Goal: Task Accomplishment & Management: Manage account settings

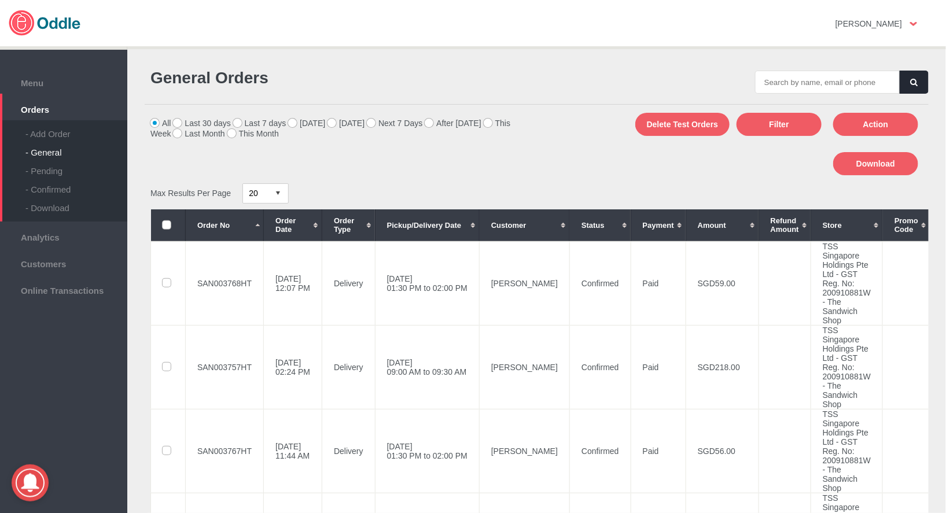
click at [479, 230] on th "Pickup/Delivery Date" at bounding box center [427, 225] width 104 height 32
click at [50, 135] on div "- Add Order" at bounding box center [76, 129] width 102 height 19
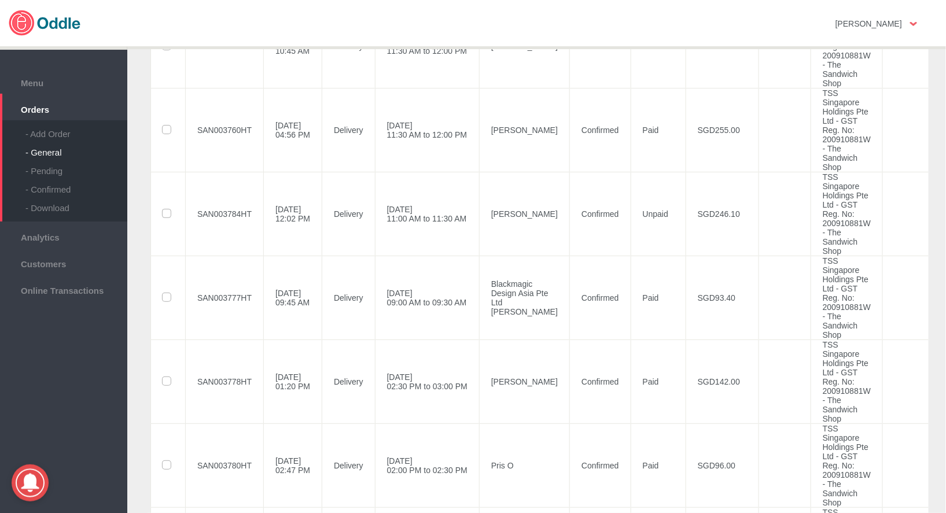
scroll to position [744, 0]
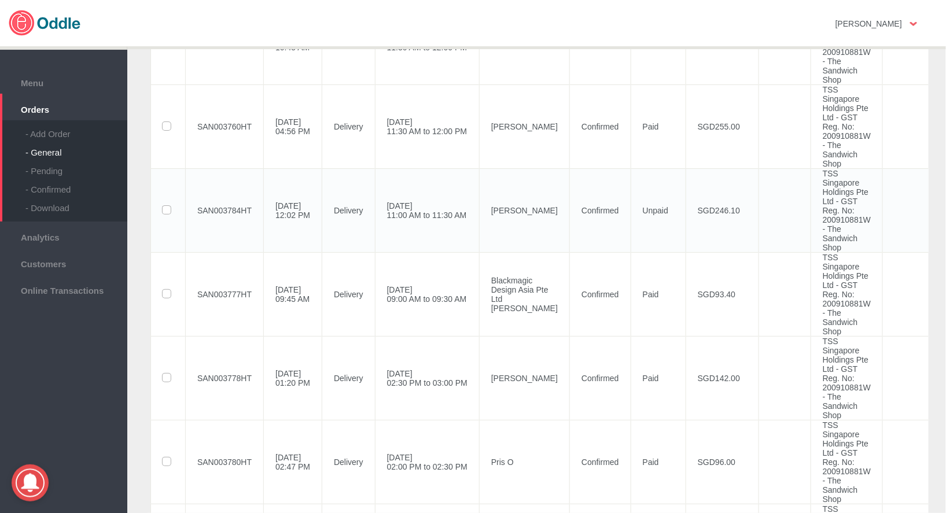
click at [456, 216] on td "15 Oct 2025, Wed 11:00 AM to 11:30 AM" at bounding box center [427, 210] width 104 height 84
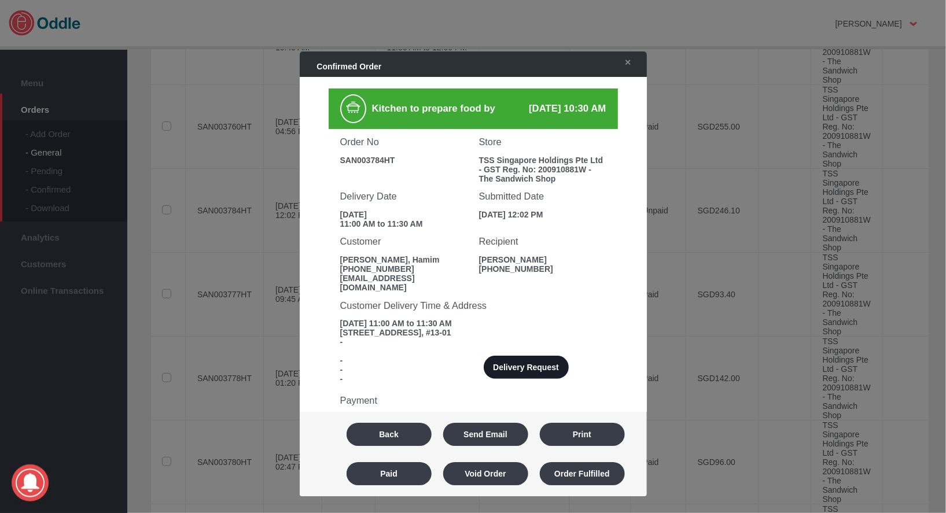
click at [536, 360] on button "Delivery Request" at bounding box center [526, 367] width 85 height 23
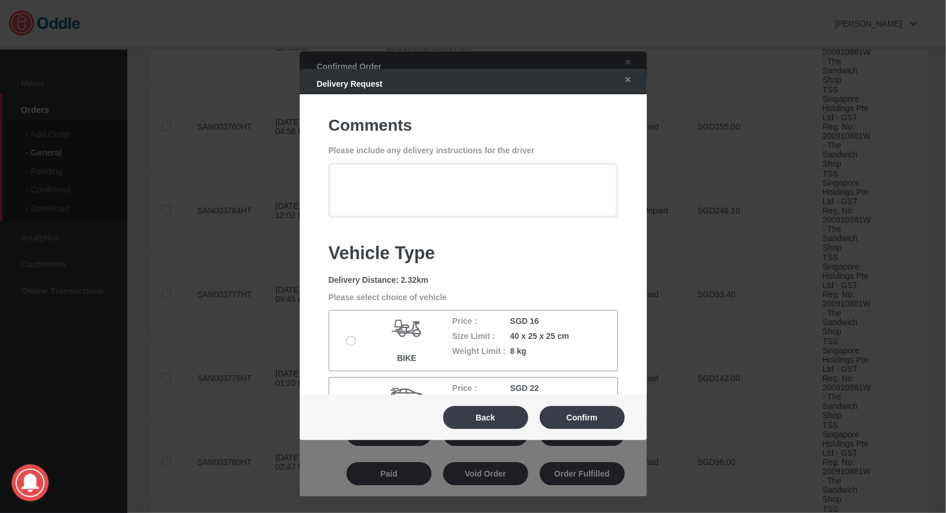
click at [353, 345] on label at bounding box center [353, 341] width 12 height 9
click at [0, 0] on input "radio" at bounding box center [0, 0] width 0 height 0
click at [586, 420] on button "Confirm" at bounding box center [582, 417] width 85 height 23
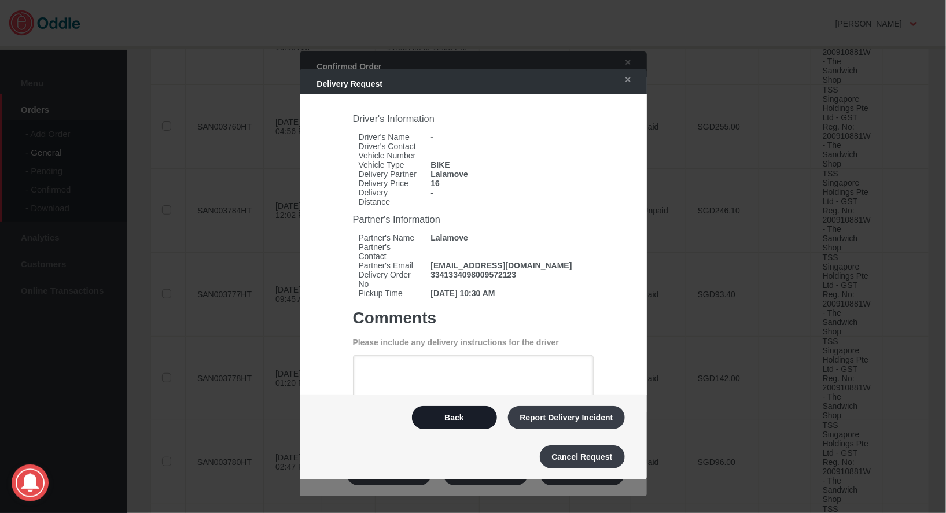
click at [463, 423] on button "Back" at bounding box center [454, 417] width 85 height 23
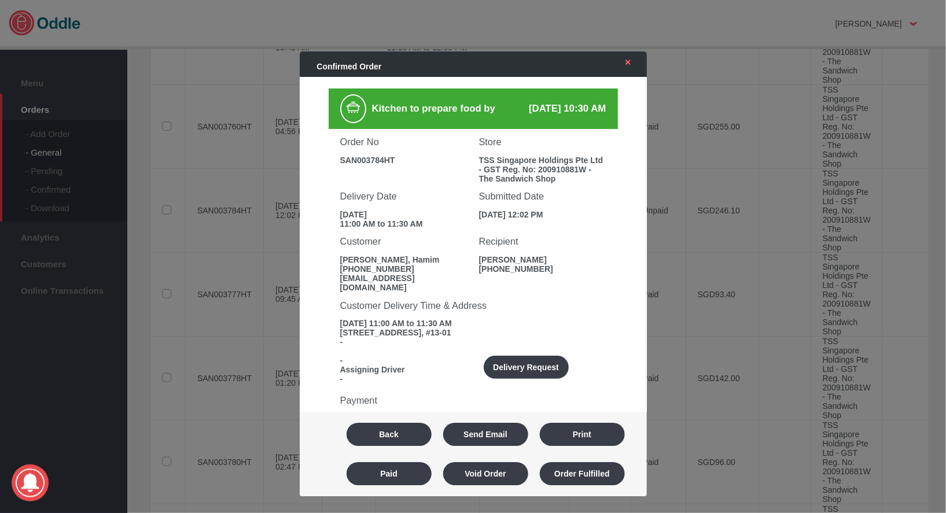
click at [635, 66] on link "✕" at bounding box center [625, 62] width 24 height 21
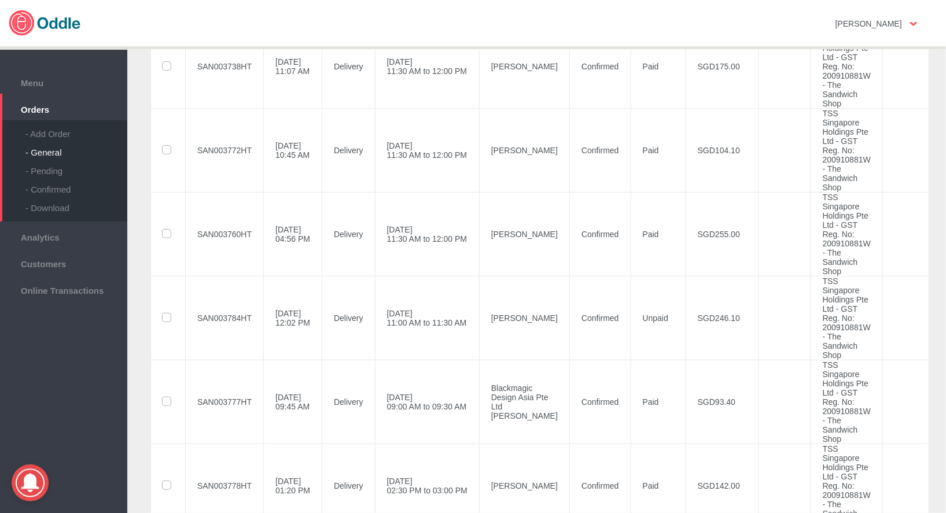
scroll to position [603, 0]
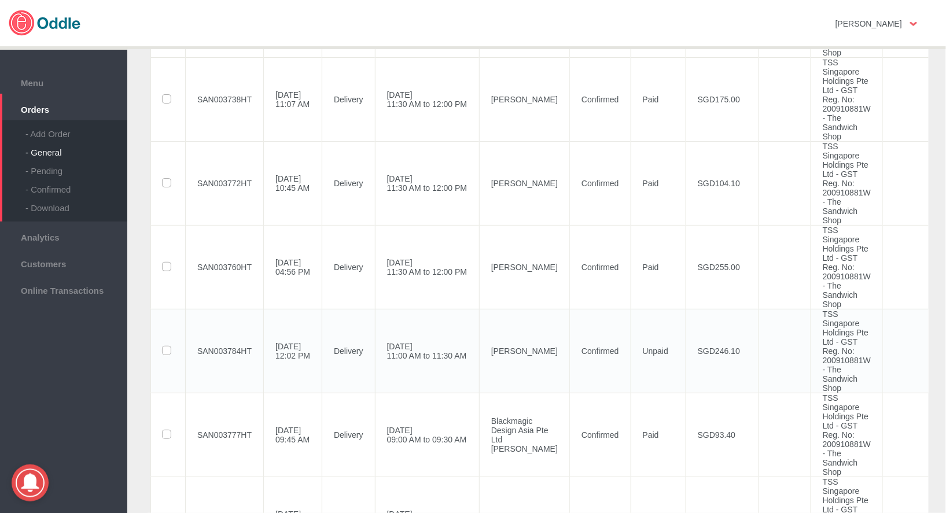
click at [171, 351] on label at bounding box center [168, 351] width 11 height 9
click at [0, 0] on input "checkbox" at bounding box center [0, 0] width 0 height 0
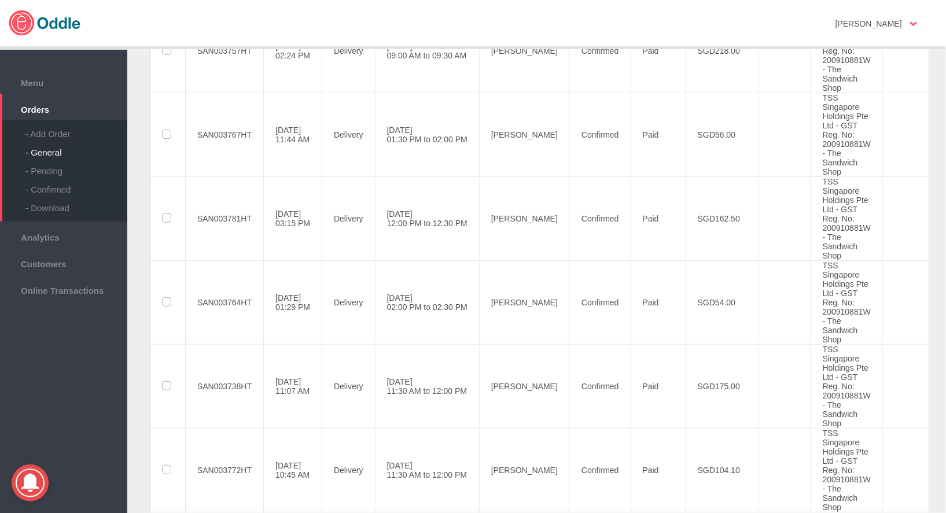
scroll to position [0, 0]
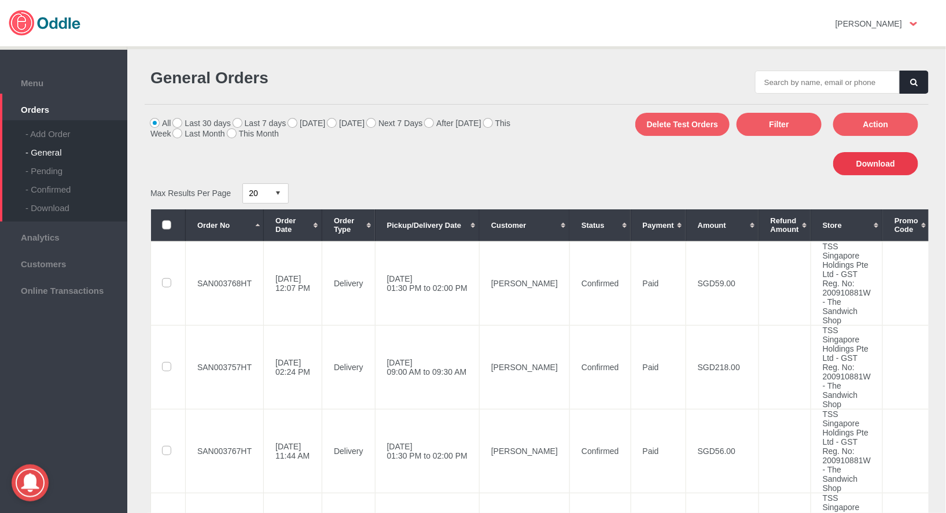
click at [885, 165] on button "Download" at bounding box center [875, 163] width 85 height 23
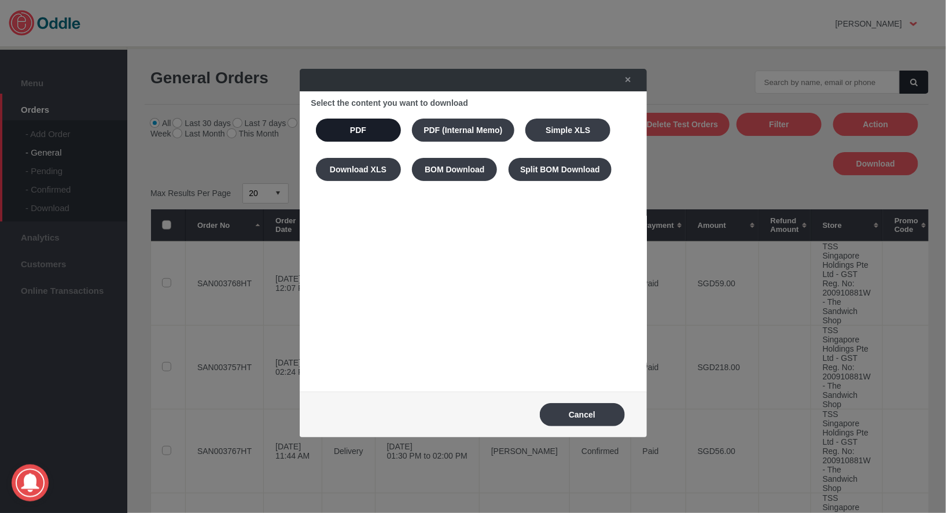
click at [362, 128] on button "PDF" at bounding box center [358, 130] width 85 height 23
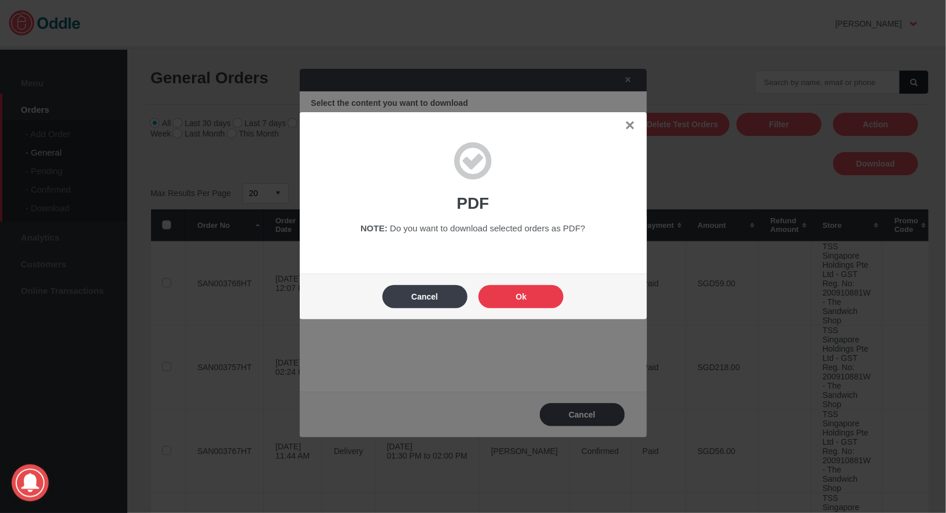
click at [526, 305] on button "Ok" at bounding box center [520, 296] width 85 height 23
